Goal: Transaction & Acquisition: Obtain resource

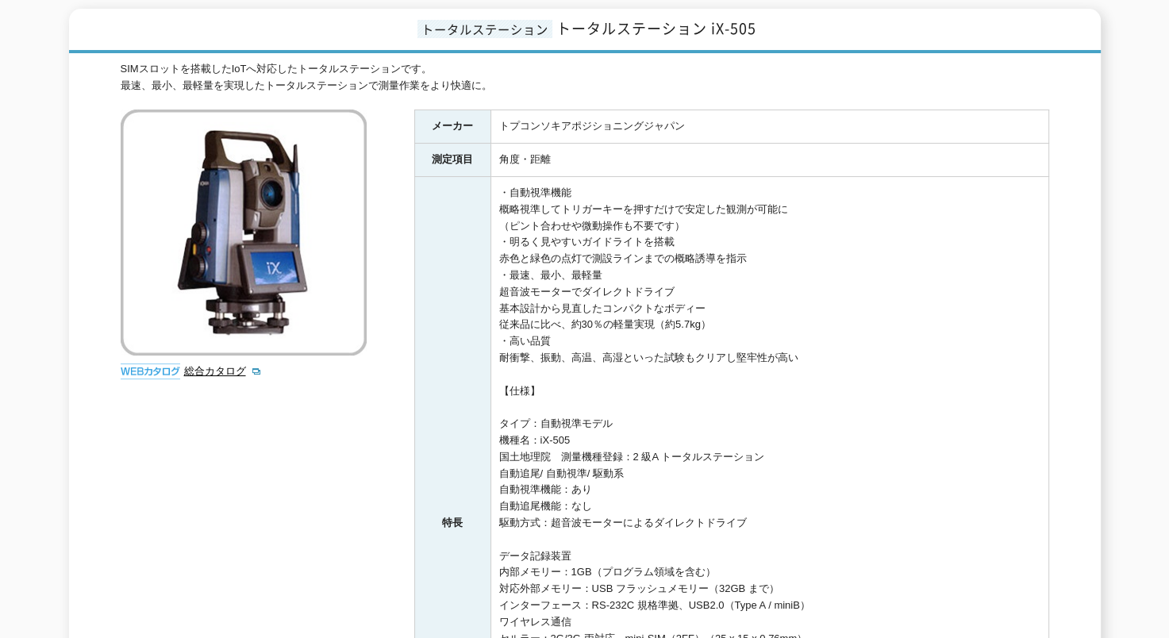
scroll to position [79, 0]
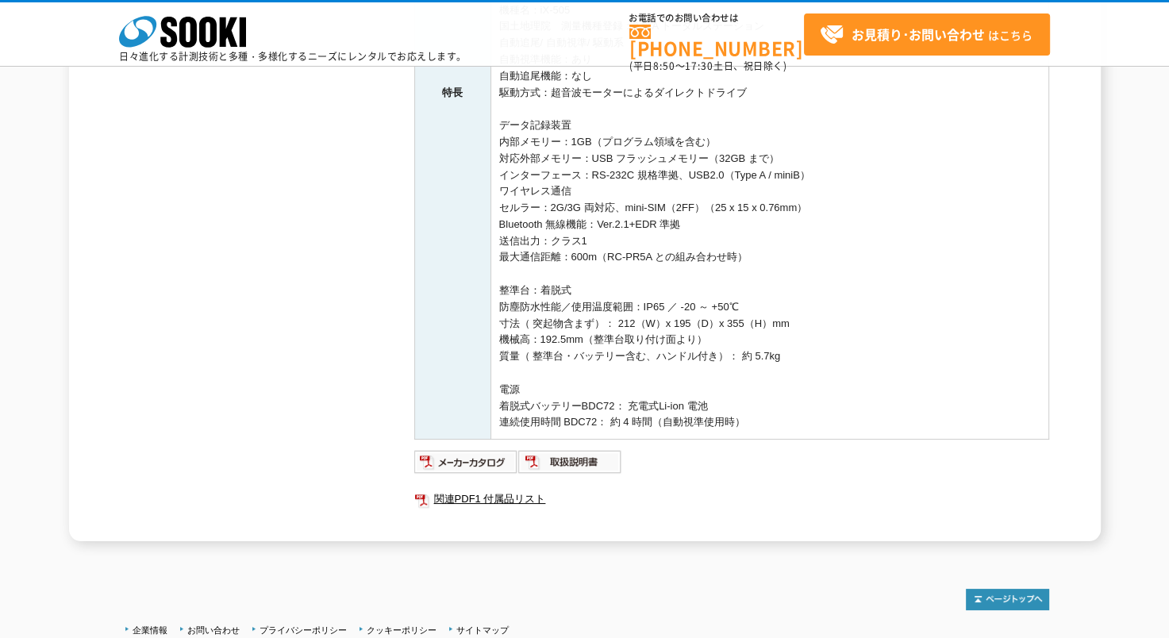
scroll to position [687, 0]
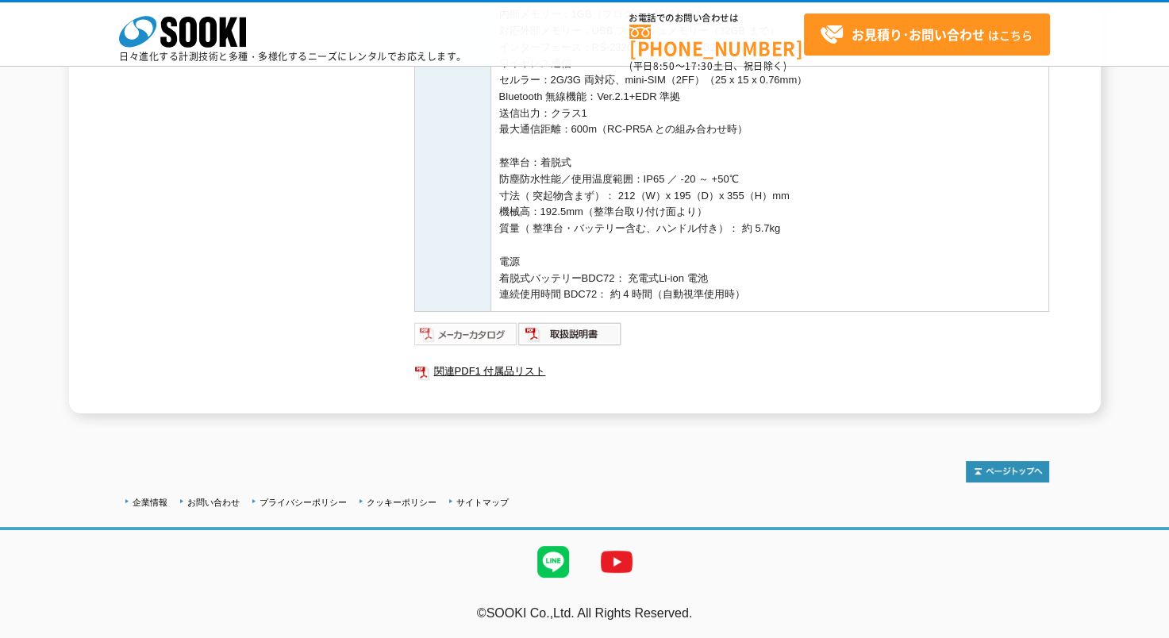
click at [489, 337] on img at bounding box center [466, 333] width 104 height 25
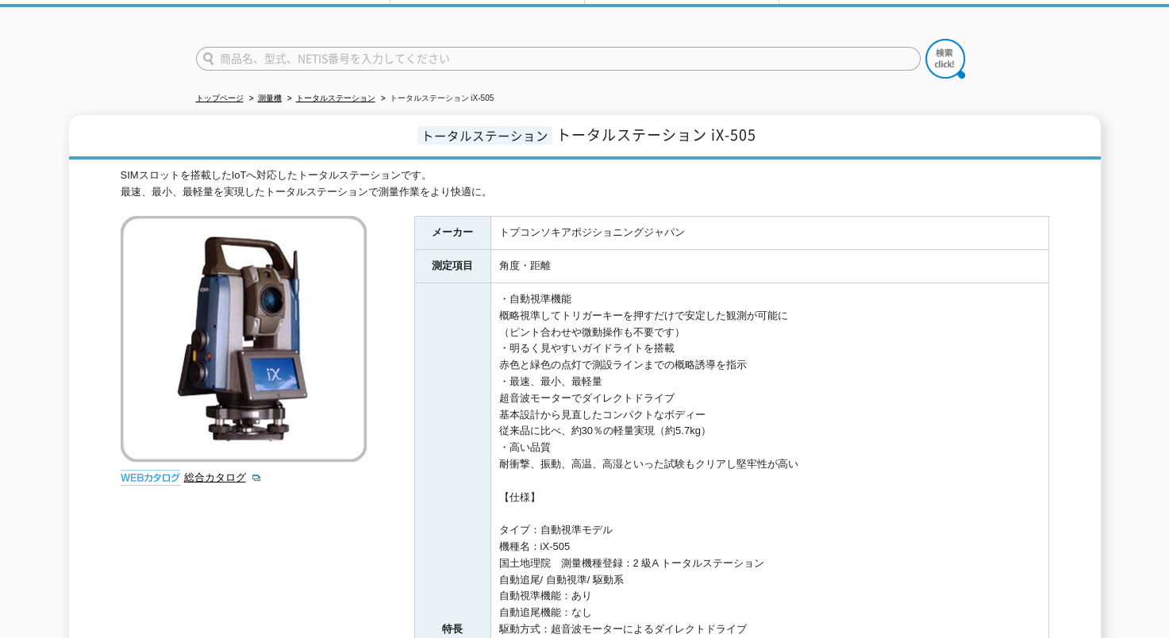
scroll to position [0, 0]
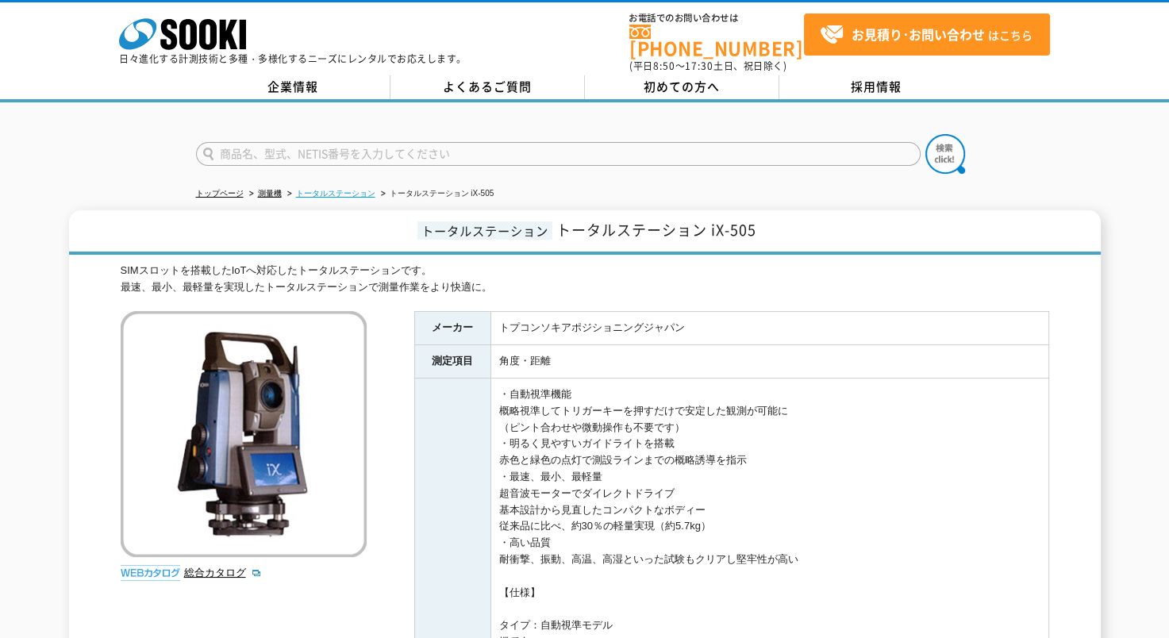
click at [330, 189] on link "トータルステーション" at bounding box center [335, 193] width 79 height 9
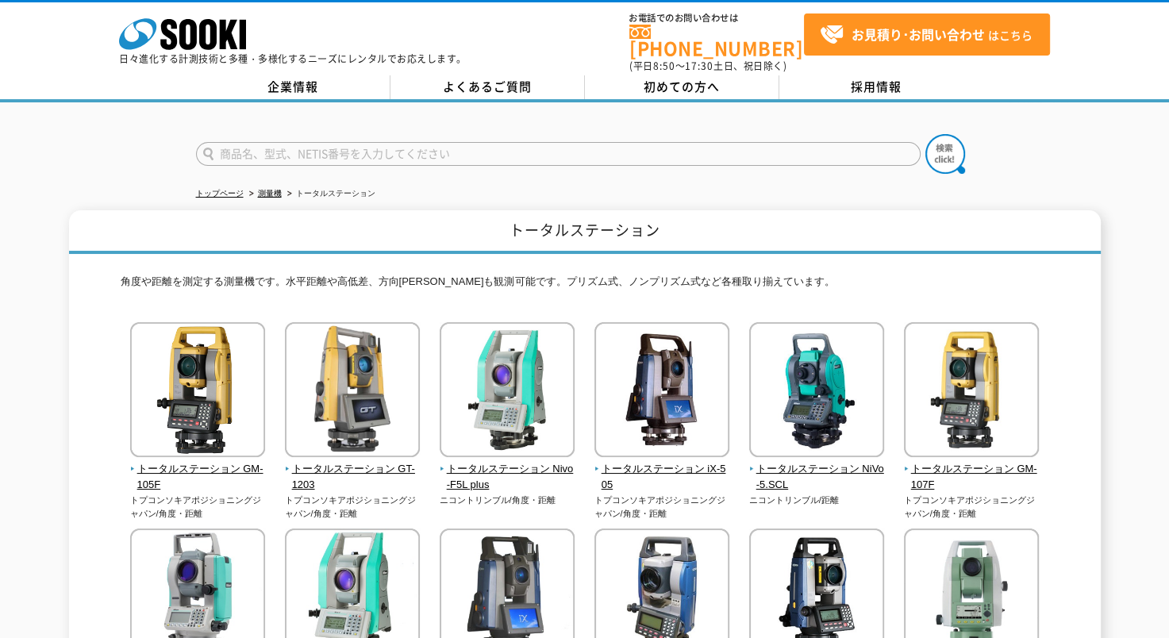
click at [705, 142] on input "text" at bounding box center [558, 154] width 725 height 24
type input "1505"
click at [925, 134] on button at bounding box center [945, 154] width 40 height 40
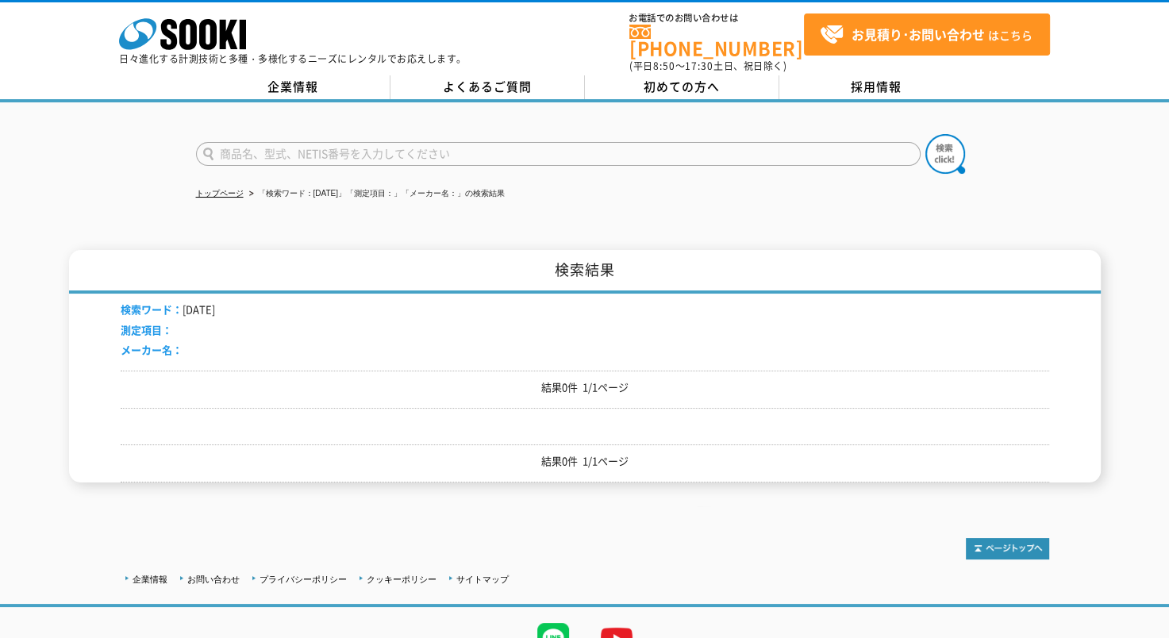
click at [695, 150] on input "text" at bounding box center [558, 154] width 725 height 24
type input "[DATE]"
click at [925, 134] on button at bounding box center [945, 154] width 40 height 40
click at [622, 145] on input "text" at bounding box center [558, 154] width 725 height 24
type input "商品名、型式、NETIS番号を入力してください"
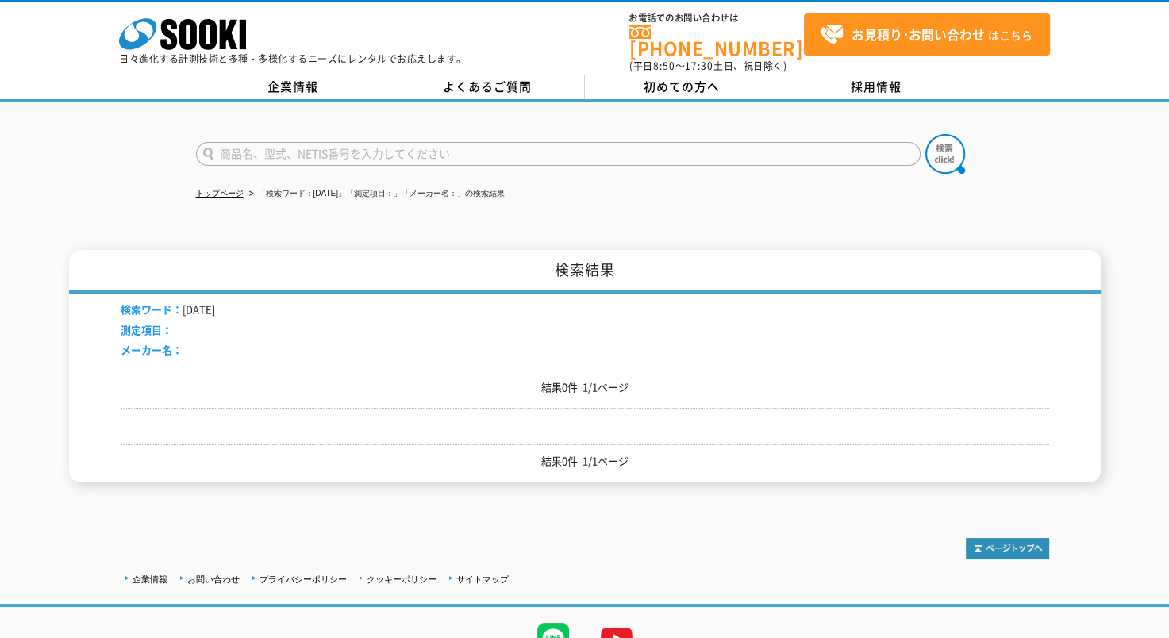
type input "商品名、型式、NETIS番号を入力してください"
